Goal: Information Seeking & Learning: Learn about a topic

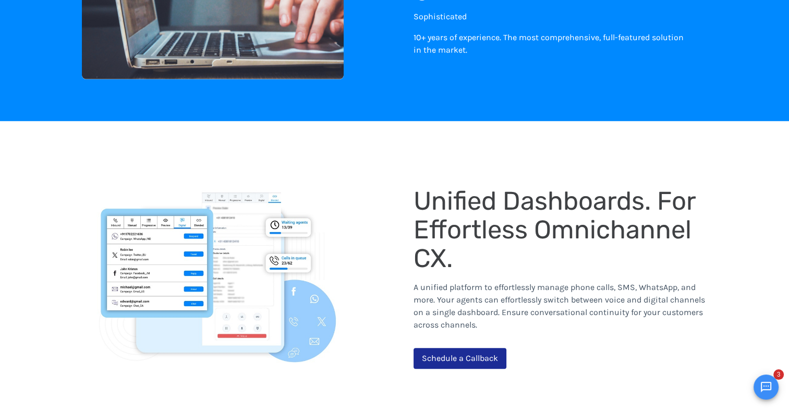
scroll to position [834, 0]
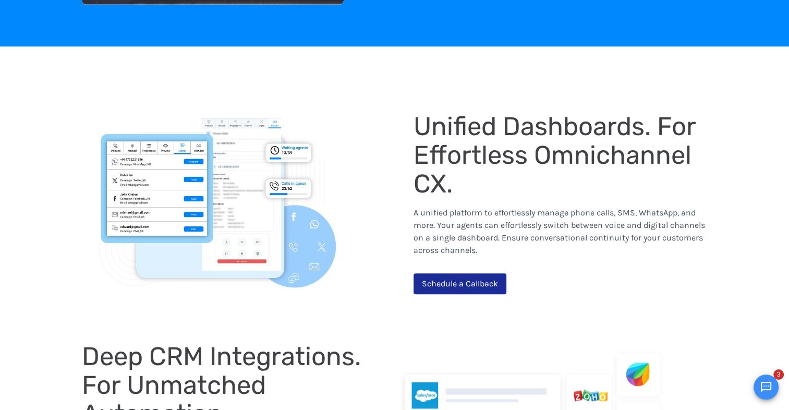
click at [169, 176] on img at bounding box center [233, 203] width 303 height 180
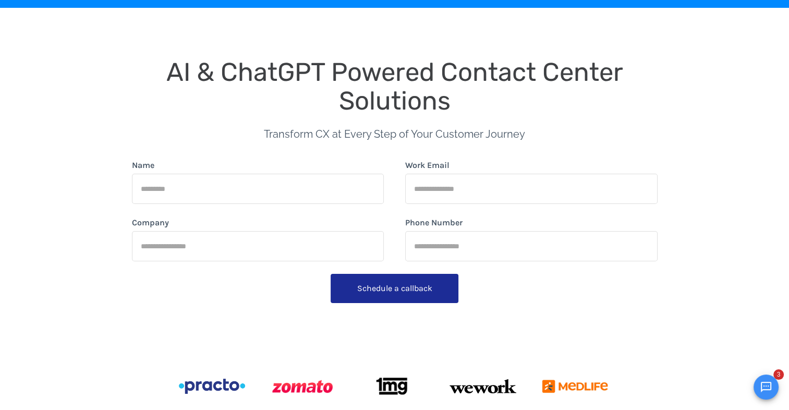
scroll to position [0, 0]
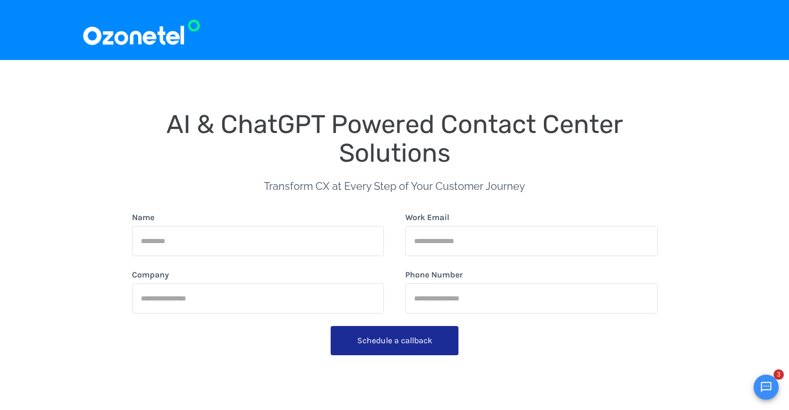
click at [331, 249] on input "Name" at bounding box center [258, 241] width 252 height 30
click at [64, 338] on div "AI & ChatGPT Powered Contact Center Solutions Transform CX at Every Step of You…" at bounding box center [394, 274] width 789 height 429
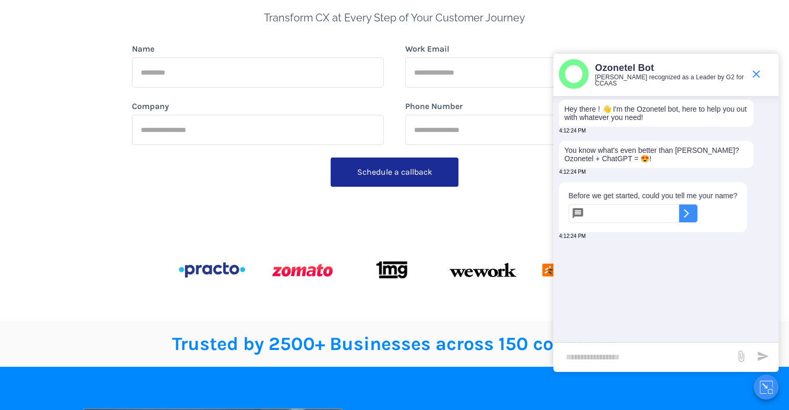
scroll to position [261, 0]
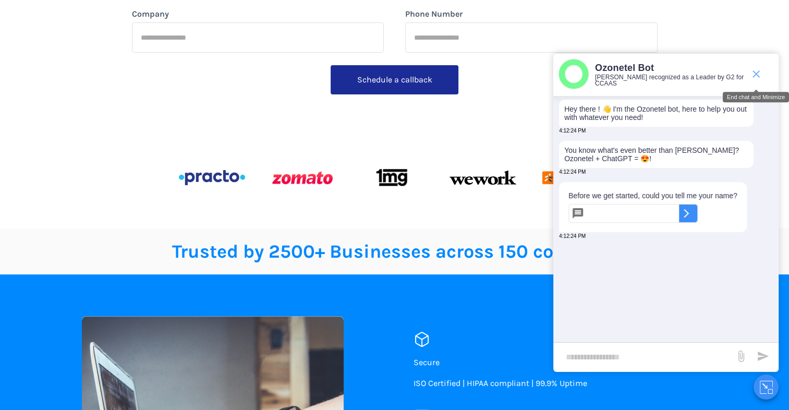
click at [762, 74] on span "end chat or minimize" at bounding box center [756, 74] width 21 height 21
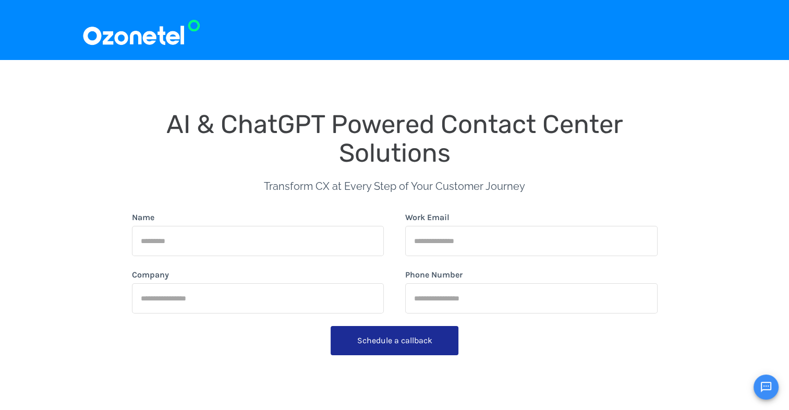
scroll to position [0, 0]
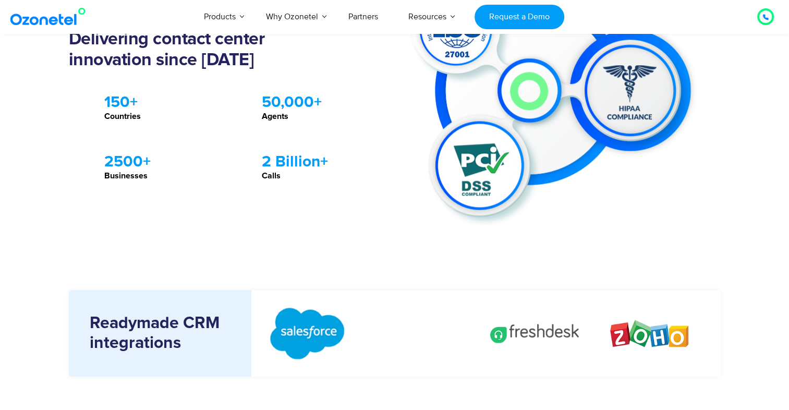
scroll to position [1043, 0]
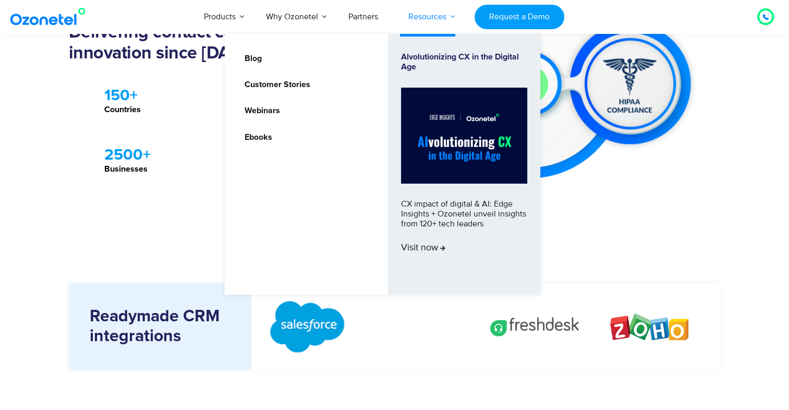
click at [441, 16] on link "Resources" at bounding box center [427, 16] width 68 height 34
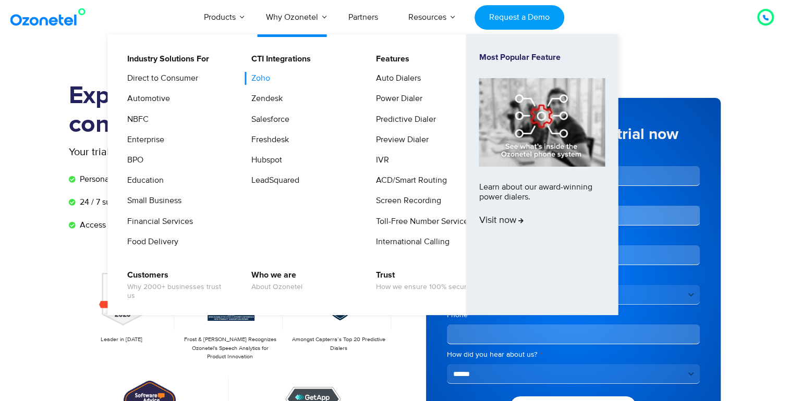
click at [263, 78] on link "Zoho" at bounding box center [258, 78] width 27 height 13
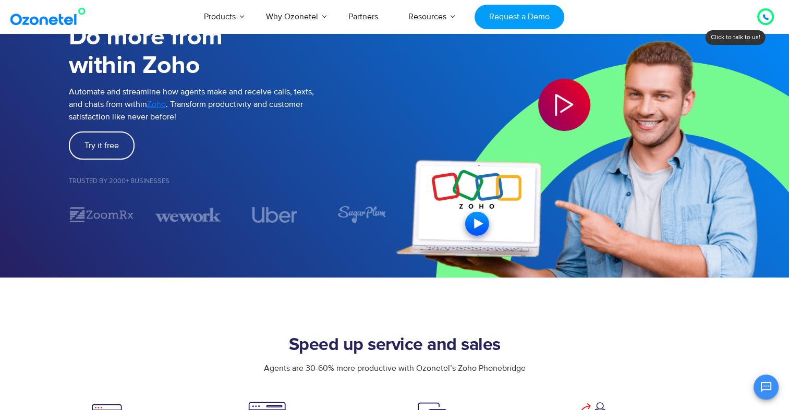
scroll to position [156, 0]
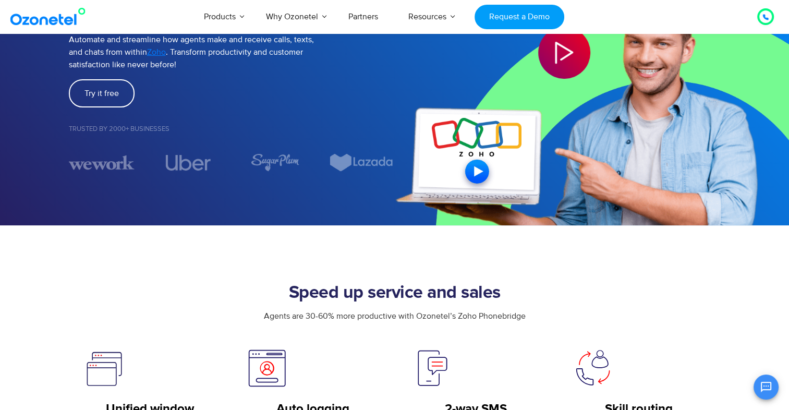
click at [481, 174] on img at bounding box center [592, 62] width 395 height 326
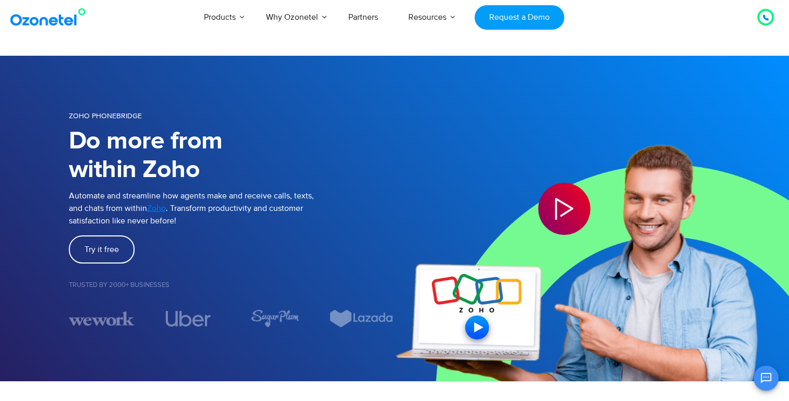
scroll to position [0, 0]
click at [555, 208] on icon "Play Video" at bounding box center [564, 209] width 52 height 52
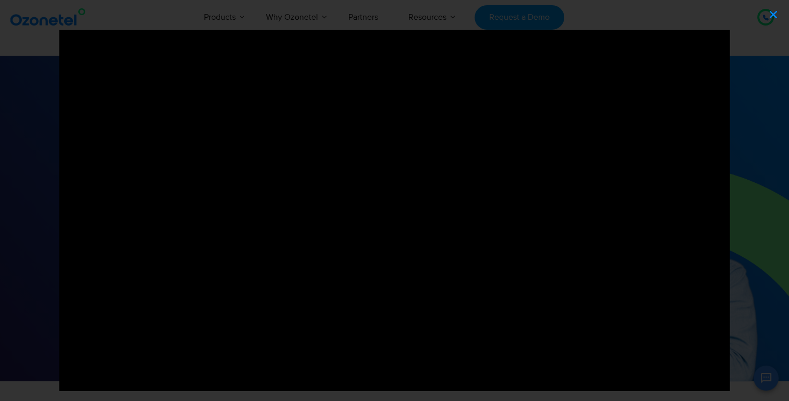
click at [776, 13] on icon "Close (Esc)" at bounding box center [773, 14] width 10 height 10
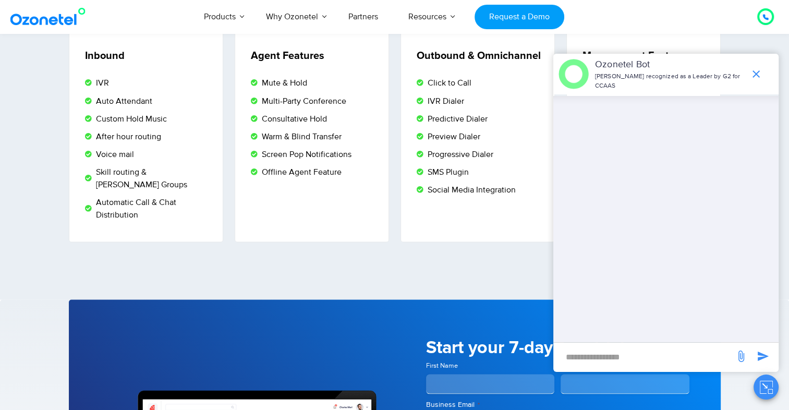
scroll to position [1825, 0]
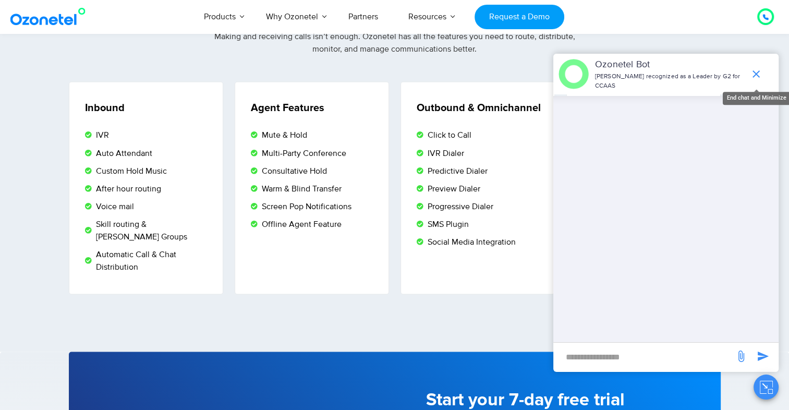
click at [759, 83] on span "end chat or minimize" at bounding box center [756, 74] width 21 height 21
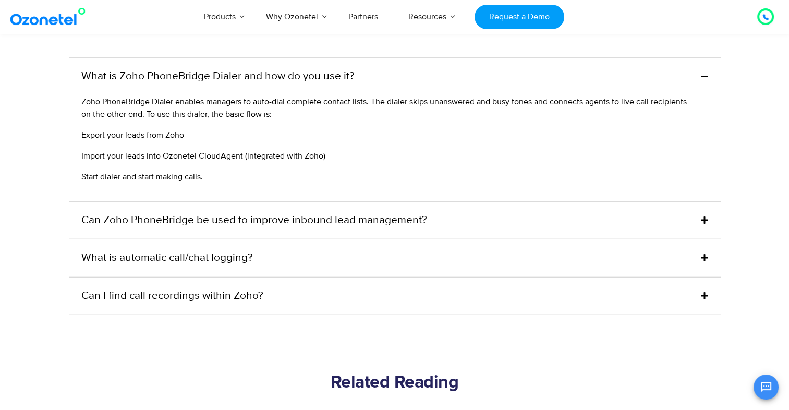
scroll to position [2607, 0]
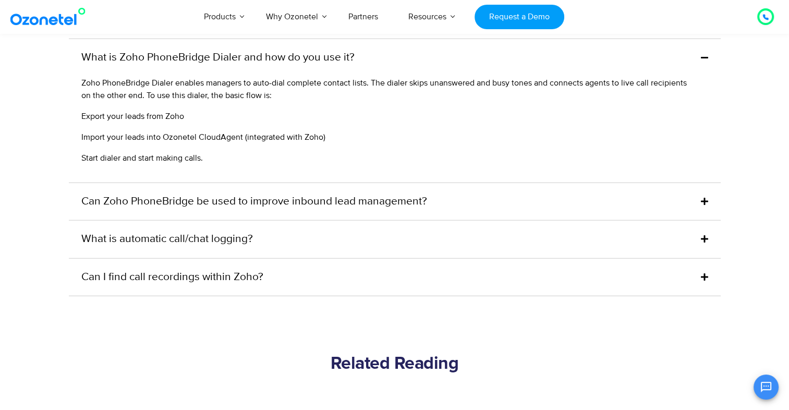
click at [233, 193] on link "Can Zoho PhoneBridge be used to improve inbound lead management?" at bounding box center [254, 201] width 346 height 17
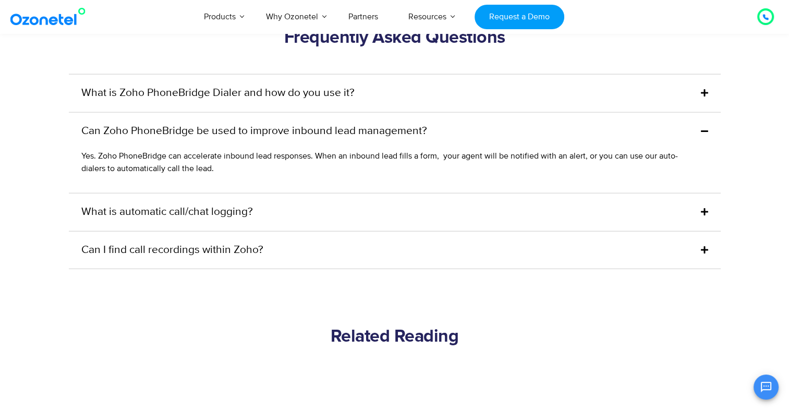
scroll to position [2555, 0]
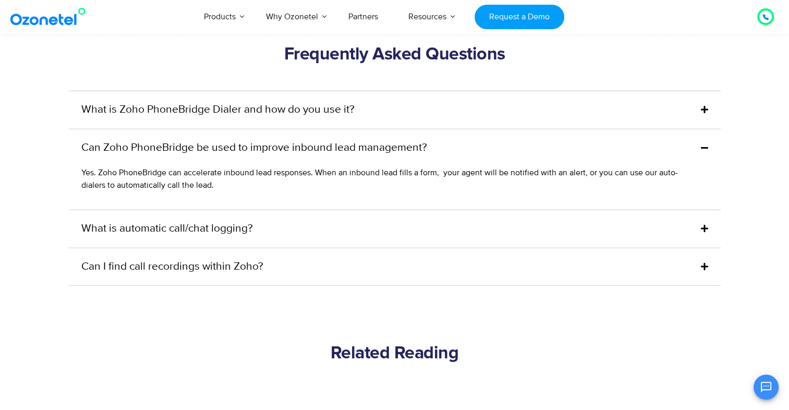
click at [186, 248] on div "Can I find call recordings within Zoho?" at bounding box center [395, 267] width 652 height 38
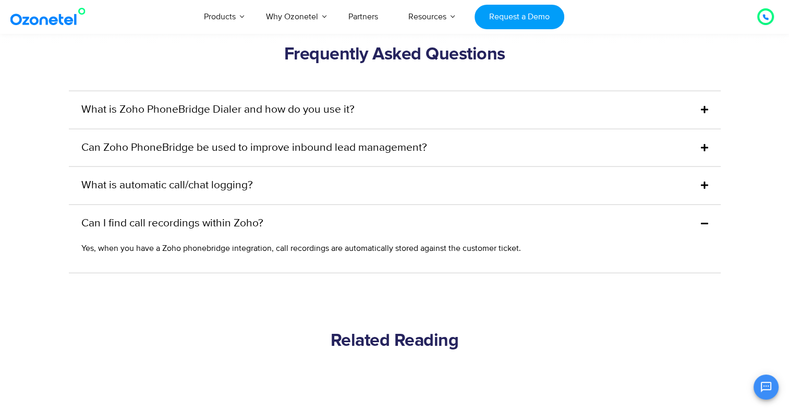
click at [336, 331] on h2 "Related Reading" at bounding box center [395, 341] width 652 height 21
